Goal: Navigation & Orientation: Find specific page/section

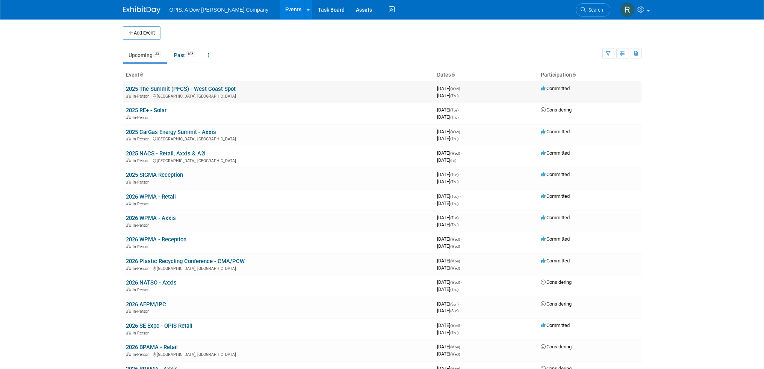
click at [151, 88] on link "2025 The Summit (PFCS) - West Coast Spot" at bounding box center [181, 89] width 110 height 7
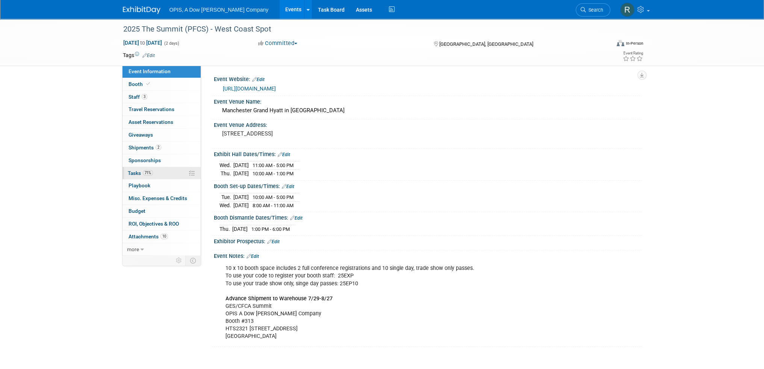
click at [135, 172] on span "Tasks 71%" at bounding box center [140, 173] width 25 height 6
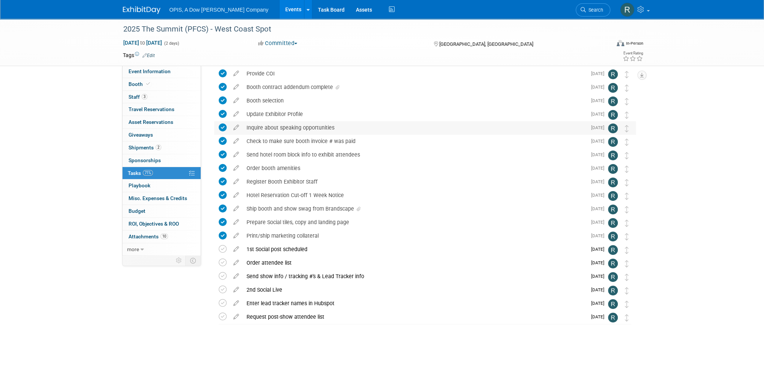
scroll to position [57, 0]
click at [280, 8] on link "Events" at bounding box center [293, 9] width 27 height 19
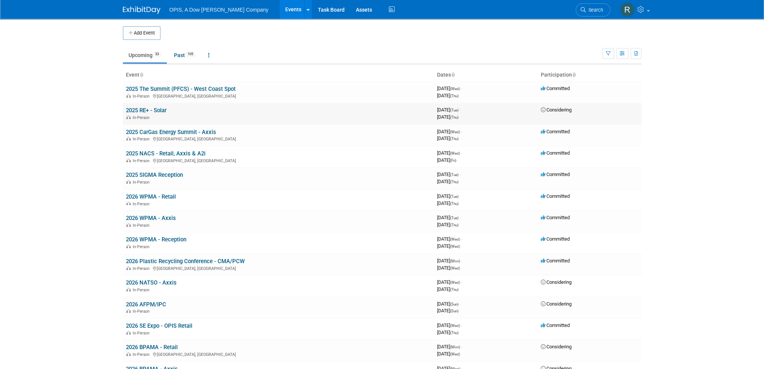
click at [132, 110] on link "2025 RE+ - Solar" at bounding box center [146, 110] width 41 height 7
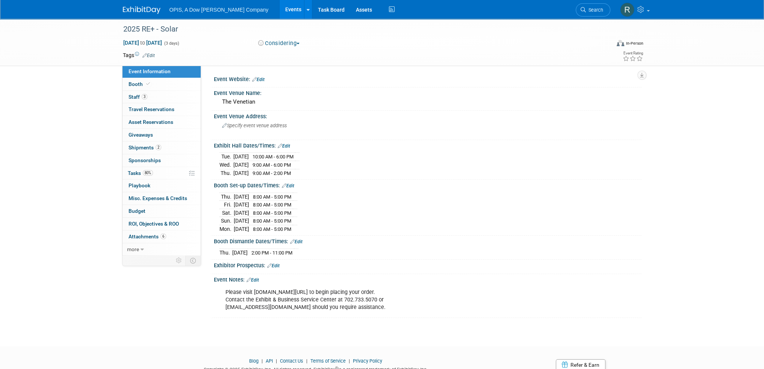
click at [280, 11] on link "Events" at bounding box center [293, 9] width 27 height 19
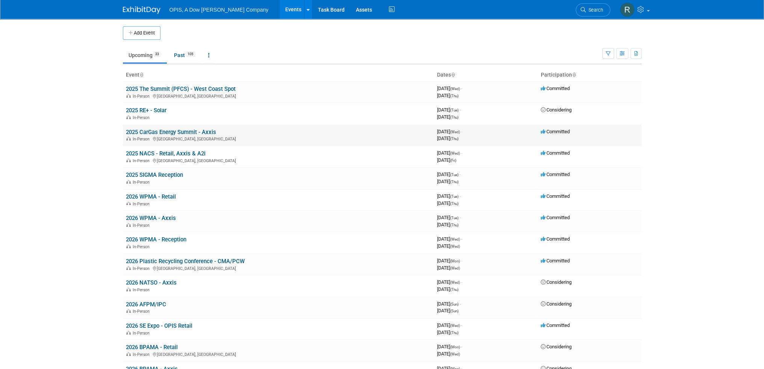
click at [142, 130] on link "2025 CarGas Energy Summit - Axxis" at bounding box center [171, 132] width 90 height 7
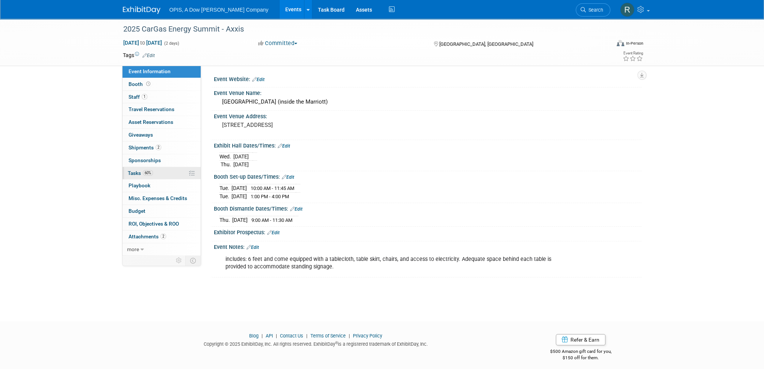
click at [133, 174] on span "Tasks 60%" at bounding box center [140, 173] width 25 height 6
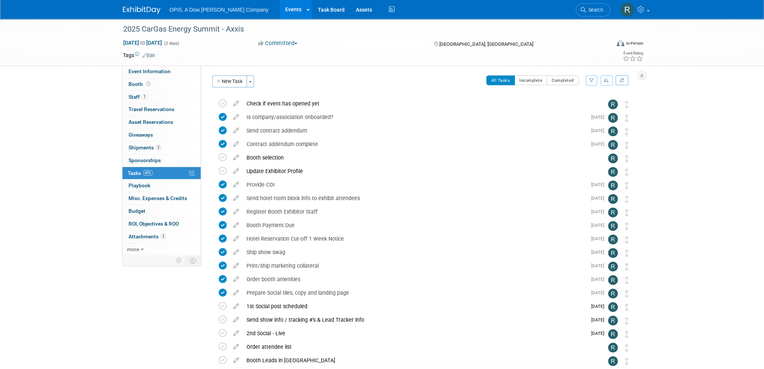
click at [280, 7] on link "Events" at bounding box center [293, 9] width 27 height 19
